Goal: Task Accomplishment & Management: Use online tool/utility

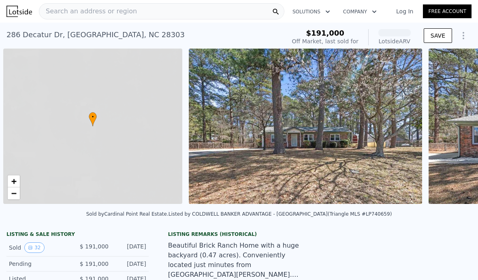
scroll to position [0, 3]
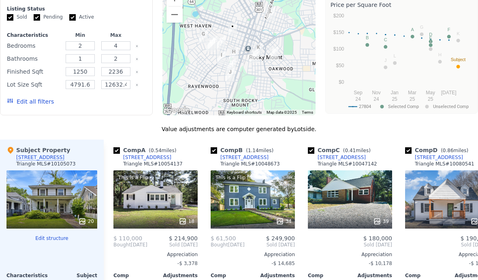
scroll to position [764, 0]
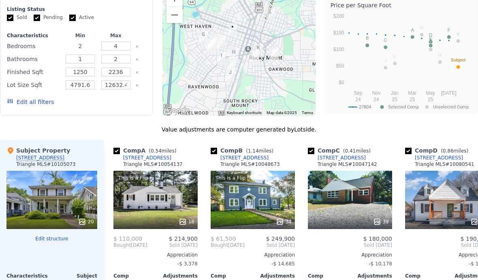
click at [89, 45] on input "2" at bounding box center [80, 46] width 29 height 9
type input "3"
click at [87, 58] on input "1" at bounding box center [80, 59] width 29 height 9
click at [126, 102] on button "Update Search" at bounding box center [115, 101] width 61 height 11
click at [126, 101] on button "Update Search" at bounding box center [115, 101] width 61 height 11
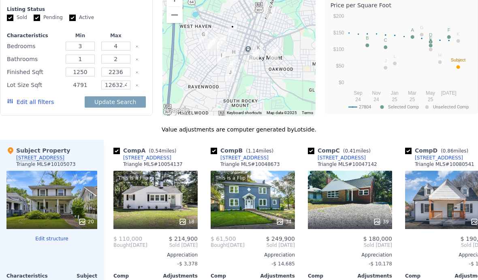
type input "4791"
click at [123, 75] on input "2236" at bounding box center [115, 72] width 29 height 9
click at [124, 84] on input "12632.4" at bounding box center [115, 85] width 29 height 9
type input "12632"
click at [112, 100] on button "Update Search" at bounding box center [115, 101] width 61 height 11
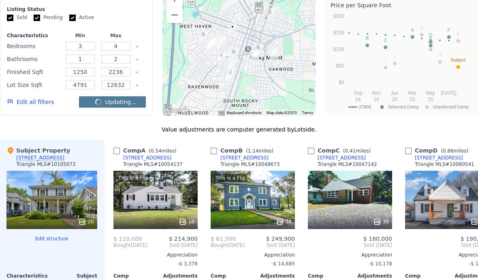
checkbox input "false"
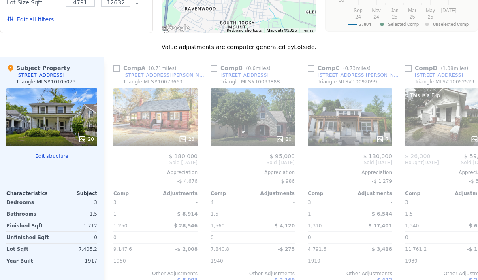
scroll to position [845, 0]
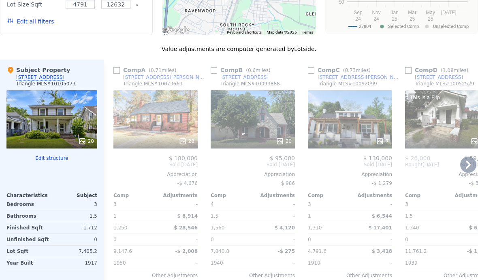
click at [118, 72] on input "checkbox" at bounding box center [116, 70] width 6 height 6
checkbox input "true"
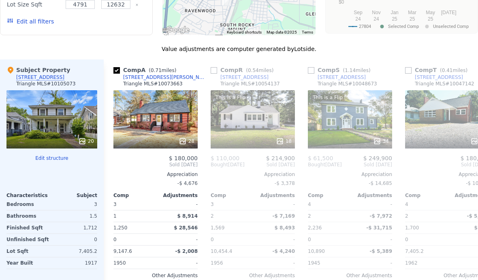
scroll to position [0, 0]
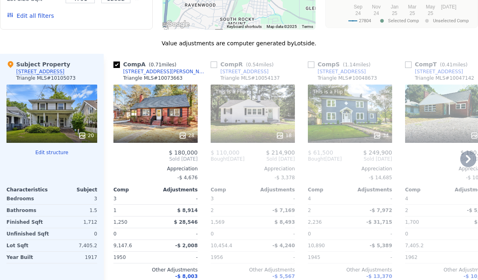
click at [346, 223] on div "2,236" at bounding box center [328, 222] width 40 height 11
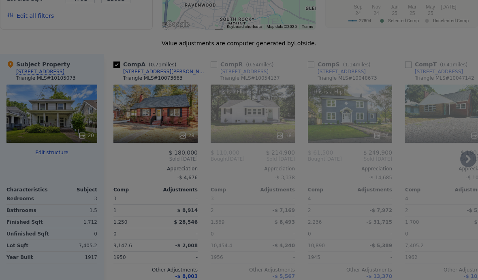
scroll to position [851, 0]
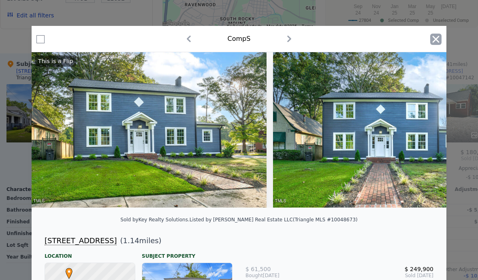
click at [430, 35] on icon "button" at bounding box center [435, 39] width 11 height 11
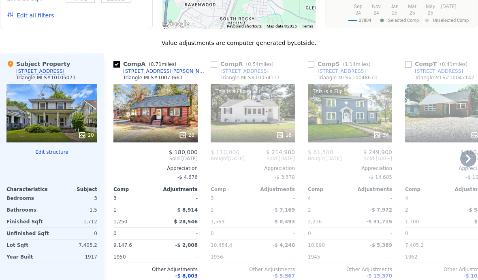
click at [212, 64] on input "checkbox" at bounding box center [214, 64] width 6 height 6
checkbox input "true"
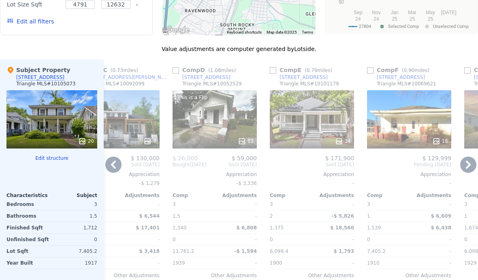
scroll to position [838, 0]
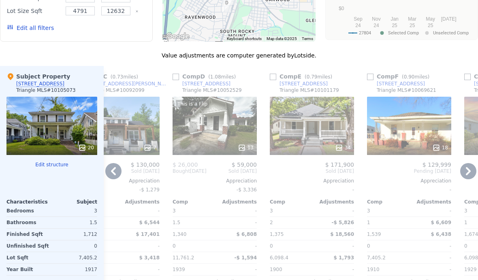
click at [276, 77] on input "checkbox" at bounding box center [273, 77] width 6 height 6
checkbox input "true"
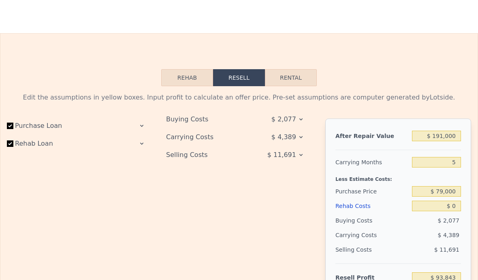
scroll to position [1176, 0]
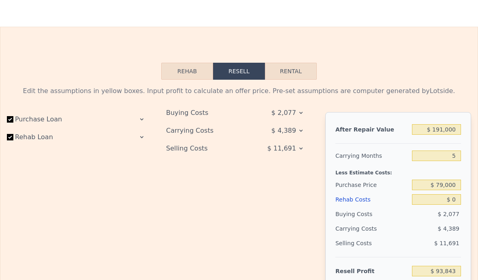
click at [180, 78] on button "Rehab" at bounding box center [187, 71] width 52 height 17
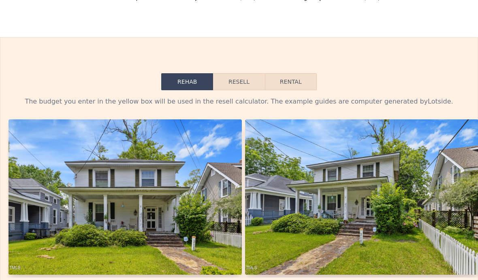
scroll to position [1170, 0]
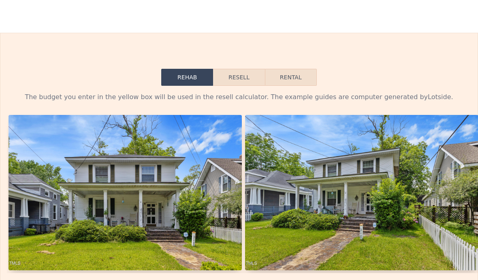
click at [239, 70] on button "Resell" at bounding box center [238, 77] width 51 height 17
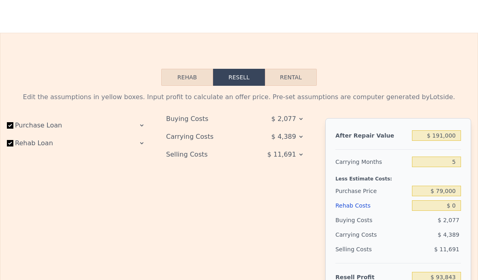
click at [298, 76] on button "Rental" at bounding box center [291, 77] width 52 height 17
select select "30"
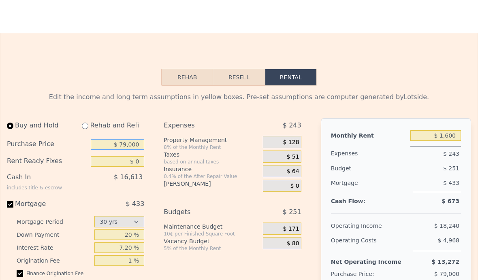
click at [126, 143] on input "$ 79,000" at bounding box center [118, 144] width 54 height 11
type input "$ 75,000"
click at [127, 162] on input "$ 0" at bounding box center [118, 161] width 54 height 11
type input "$ 70,000"
click at [135, 180] on span "$ 15,800" at bounding box center [128, 177] width 29 height 8
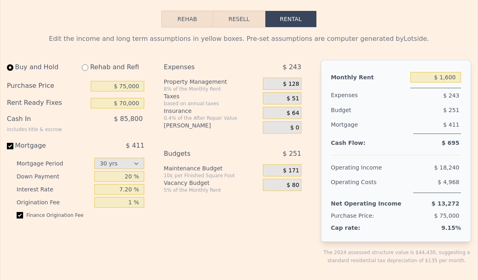
scroll to position [1229, 0]
click at [199, 183] on div "Vacancy Budget" at bounding box center [212, 182] width 96 height 8
click at [294, 185] on span "$ 80" at bounding box center [293, 184] width 13 height 7
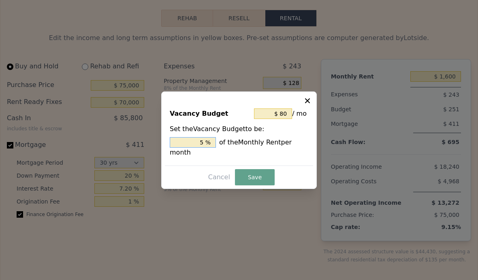
click at [200, 148] on input "5 %" at bounding box center [193, 142] width 46 height 11
type input "$ 128"
type input "8 %"
click at [248, 185] on button "Save" at bounding box center [255, 177] width 40 height 16
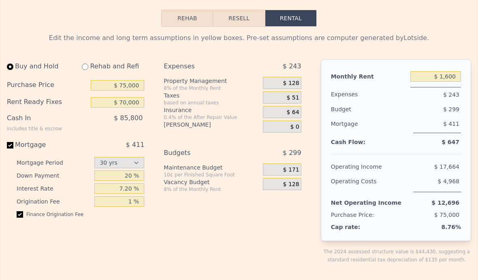
click at [205, 85] on div "8% of the Monthly Rent" at bounding box center [212, 88] width 96 height 6
click at [201, 85] on div "8% of the Monthly Rent" at bounding box center [212, 88] width 96 height 6
click at [274, 81] on div "$ 128" at bounding box center [282, 83] width 38 height 12
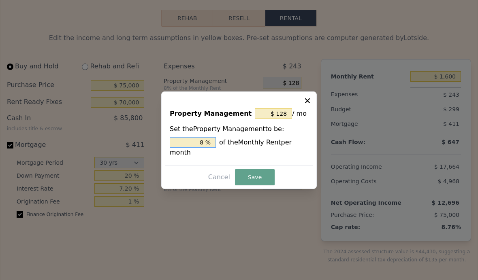
click at [201, 148] on input "8 %" at bounding box center [193, 142] width 46 height 11
type input "$ 144"
type input "9 %"
click at [259, 185] on button "Save" at bounding box center [255, 177] width 40 height 16
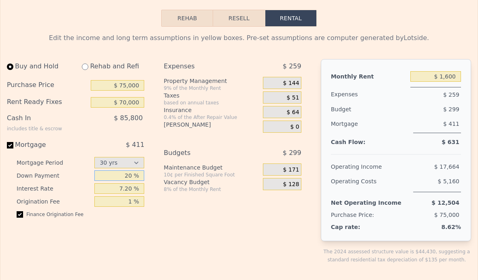
click at [127, 172] on input "20 %" at bounding box center [119, 175] width 50 height 11
click at [103, 189] on input "7.20 %" at bounding box center [119, 188] width 50 height 11
click at [213, 174] on div "10¢ per Finished Square Foot" at bounding box center [212, 175] width 96 height 6
click at [126, 175] on input "30 %" at bounding box center [119, 176] width 50 height 11
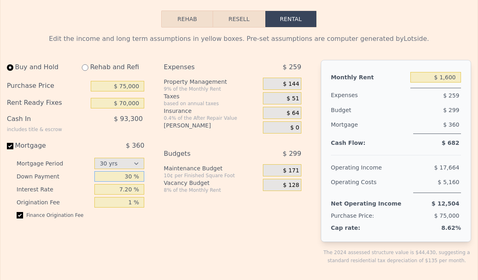
type input "3 %"
type input "25 %"
click at [102, 193] on input "7.20 %" at bounding box center [119, 189] width 50 height 11
click at [259, 132] on div "[PERSON_NAME]" at bounding box center [212, 127] width 96 height 12
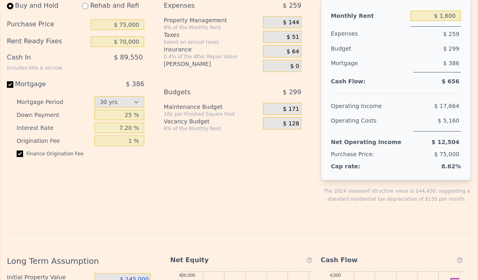
scroll to position [1280, 0]
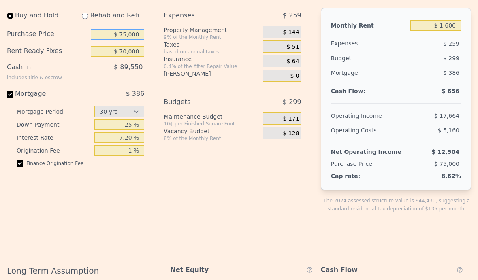
click at [131, 35] on input "$ 75,000" at bounding box center [118, 34] width 54 height 11
type input "$ 72,000"
click at [120, 54] on input "$ 70,000" at bounding box center [118, 51] width 54 height 11
click at [128, 68] on span "$ 88,790" at bounding box center [128, 67] width 29 height 8
click at [127, 109] on select "15 yrs 30 yrs" at bounding box center [119, 111] width 50 height 11
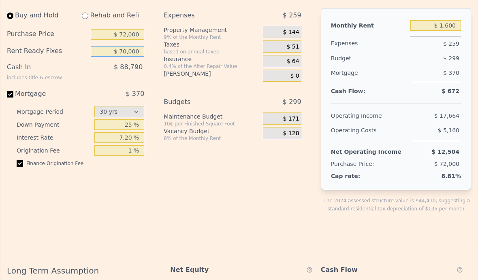
click at [128, 47] on input "$ 70,000" at bounding box center [118, 51] width 54 height 11
type input "$ 75,000"
click at [115, 104] on div "Mortgage $ 370" at bounding box center [75, 97] width 137 height 16
click at [122, 141] on input "7.20 %" at bounding box center [119, 137] width 50 height 11
